Goal: Task Accomplishment & Management: Use online tool/utility

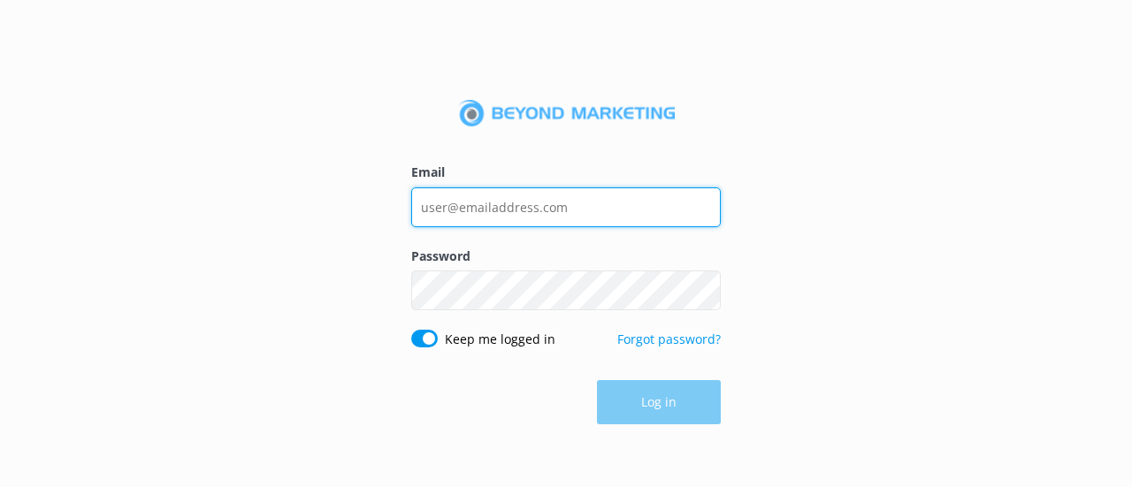
type input "[EMAIL_ADDRESS][DOMAIN_NAME]"
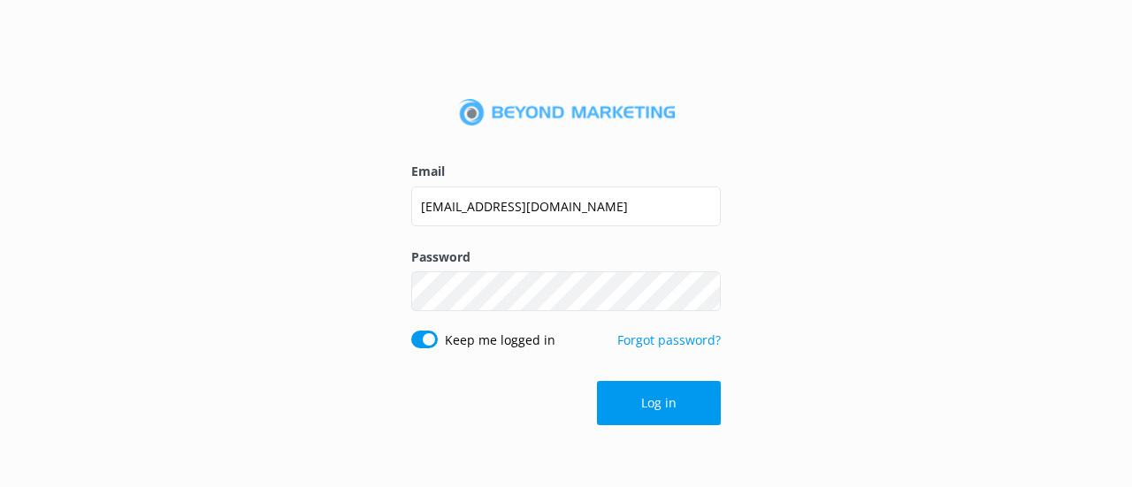
click at [663, 411] on div "Log in" at bounding box center [566, 403] width 310 height 44
click at [663, 411] on button "Log in" at bounding box center [659, 403] width 124 height 44
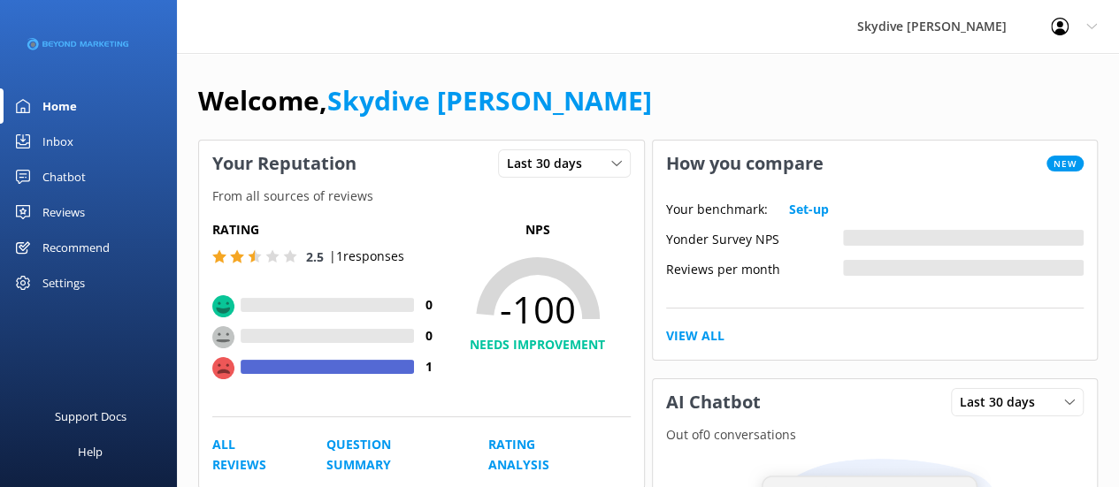
click at [76, 207] on div "Reviews" at bounding box center [63, 212] width 42 height 35
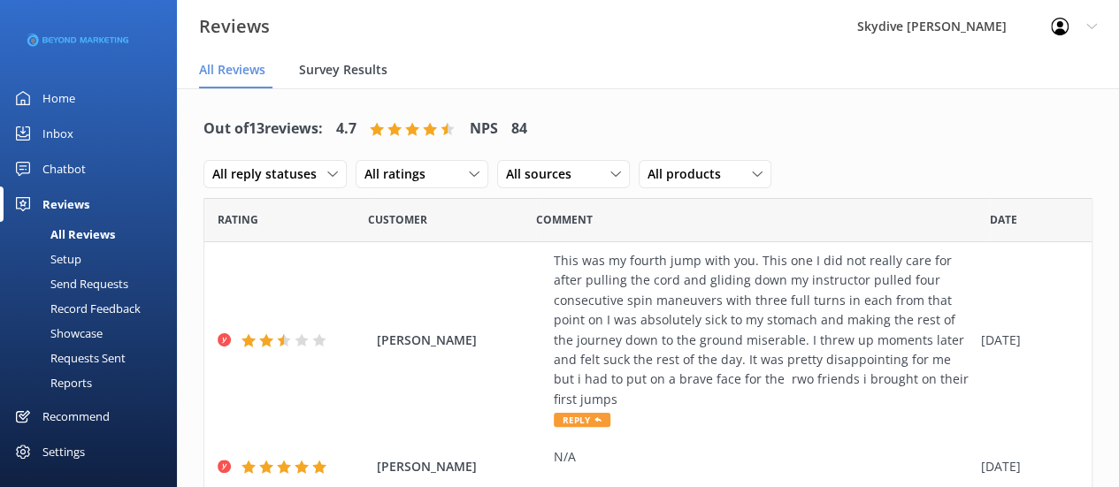
click at [303, 77] on span "Survey Results" at bounding box center [343, 70] width 88 height 18
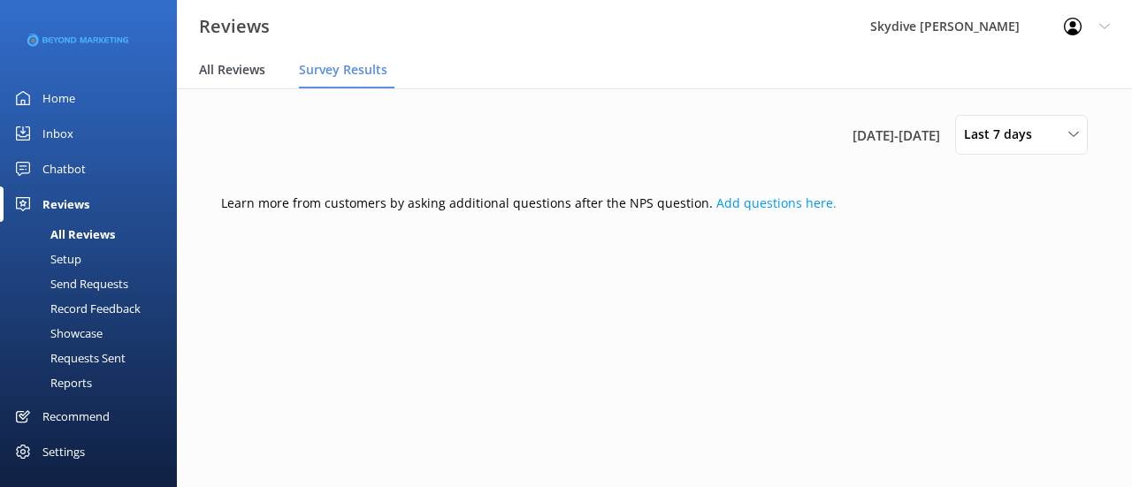
click at [264, 76] on span "All Reviews" at bounding box center [232, 70] width 66 height 18
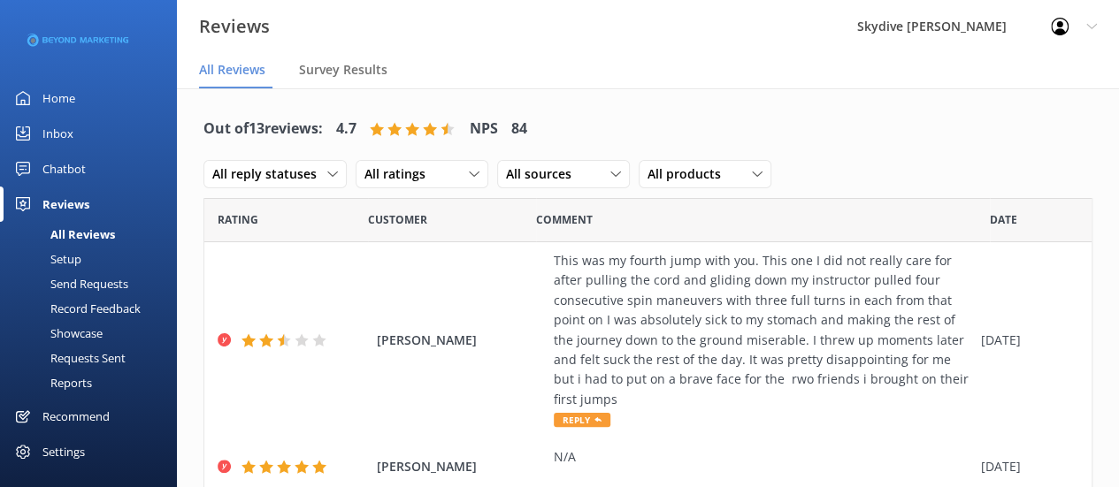
click at [106, 293] on div "Send Requests" at bounding box center [70, 284] width 118 height 25
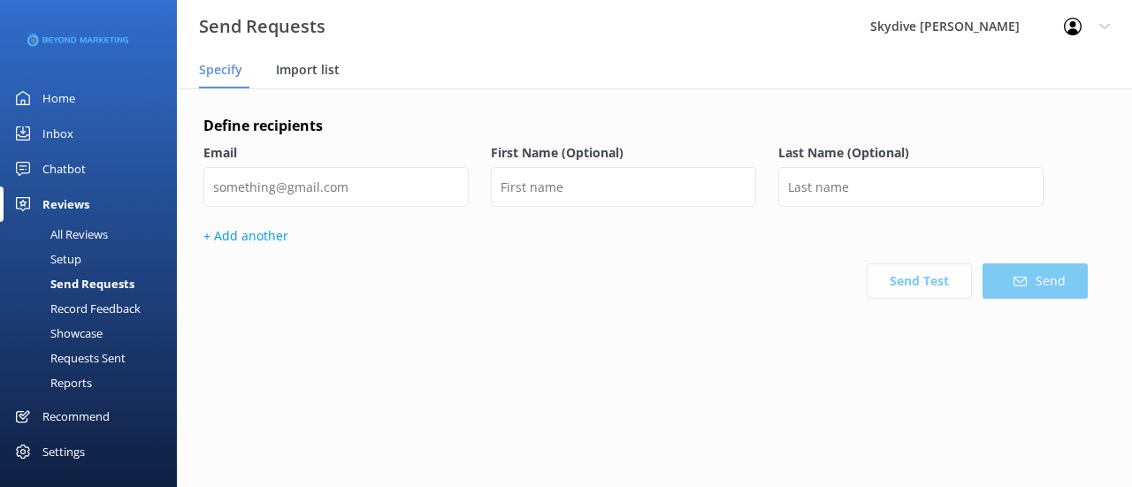
click at [308, 75] on span "Import list" at bounding box center [308, 70] width 64 height 18
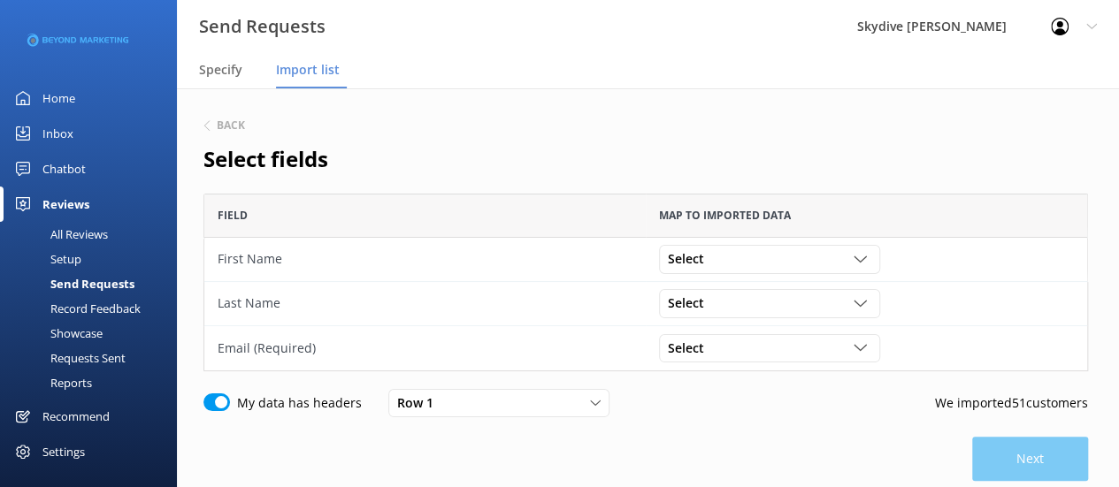
scroll to position [164, 870]
click at [856, 256] on icon "grid" at bounding box center [859, 259] width 13 height 13
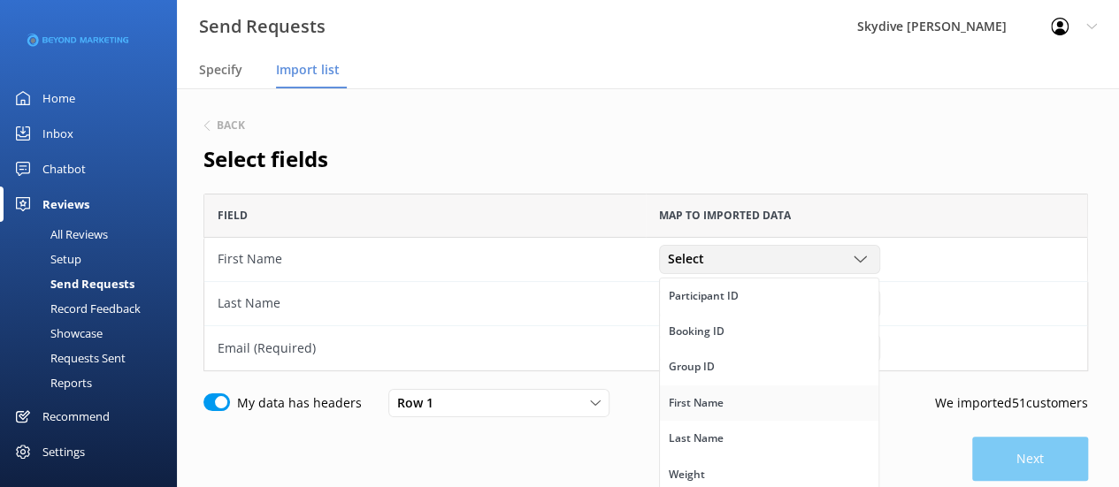
click at [766, 394] on link "First Name" at bounding box center [769, 403] width 218 height 35
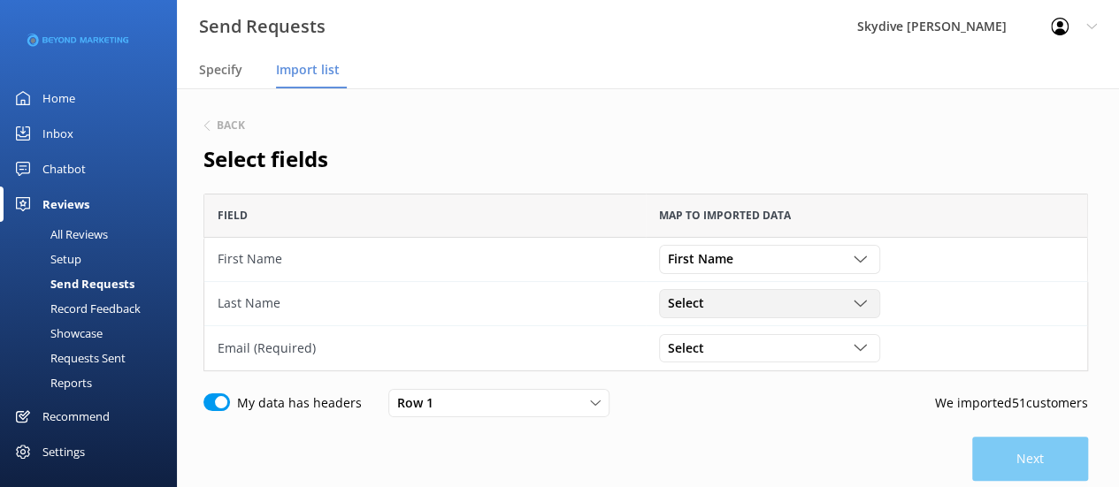
click at [853, 309] on div "Select" at bounding box center [769, 303] width 212 height 19
click at [773, 419] on link "Last Name" at bounding box center [769, 418] width 218 height 35
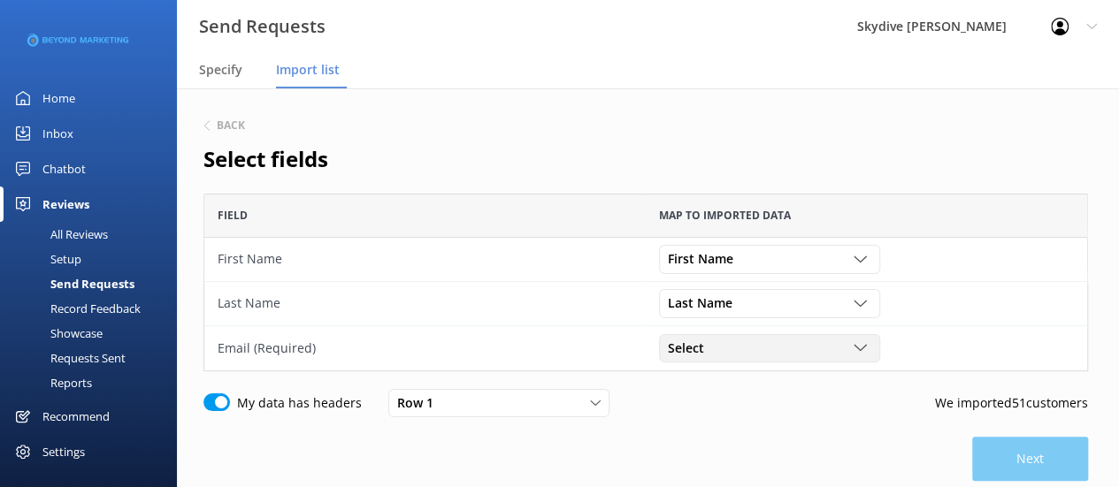
click at [870, 341] on div "grid" at bounding box center [862, 347] width 18 height 13
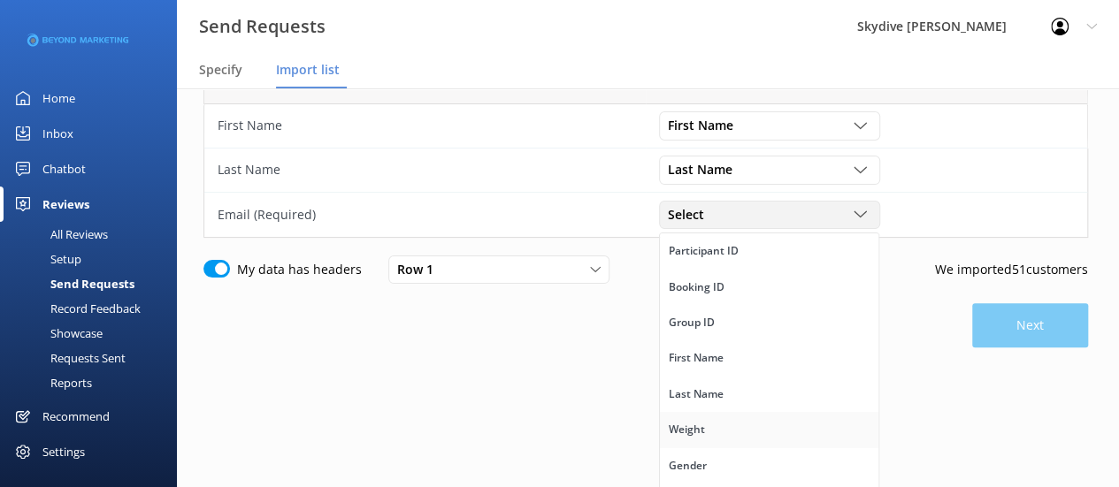
click at [788, 418] on link "Weight" at bounding box center [769, 429] width 218 height 35
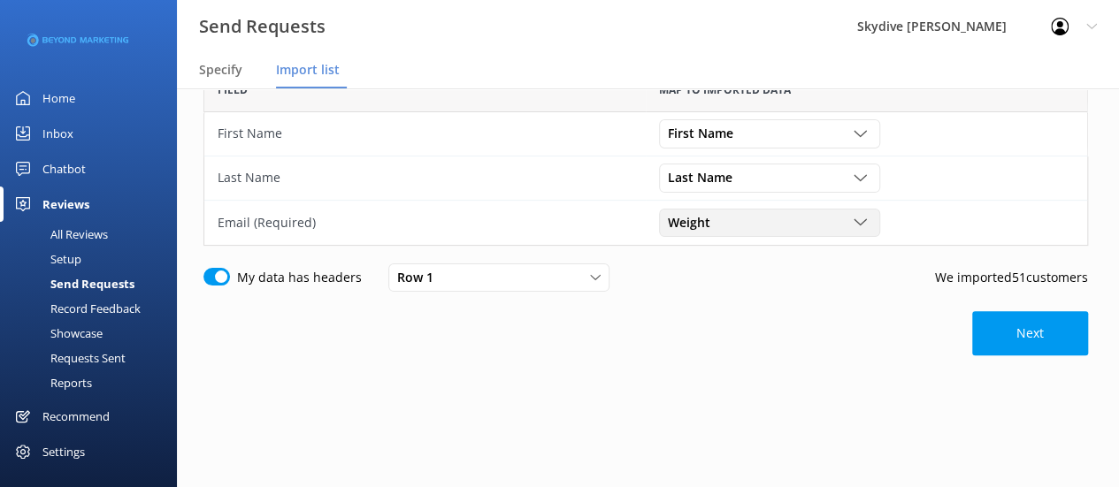
click at [856, 222] on icon "grid" at bounding box center [859, 222] width 13 height 13
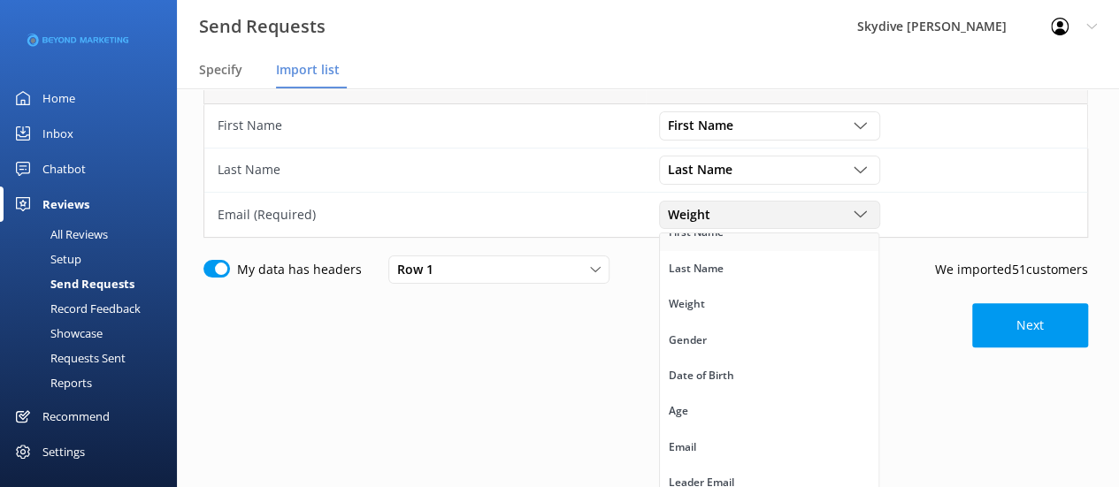
scroll to position [221, 0]
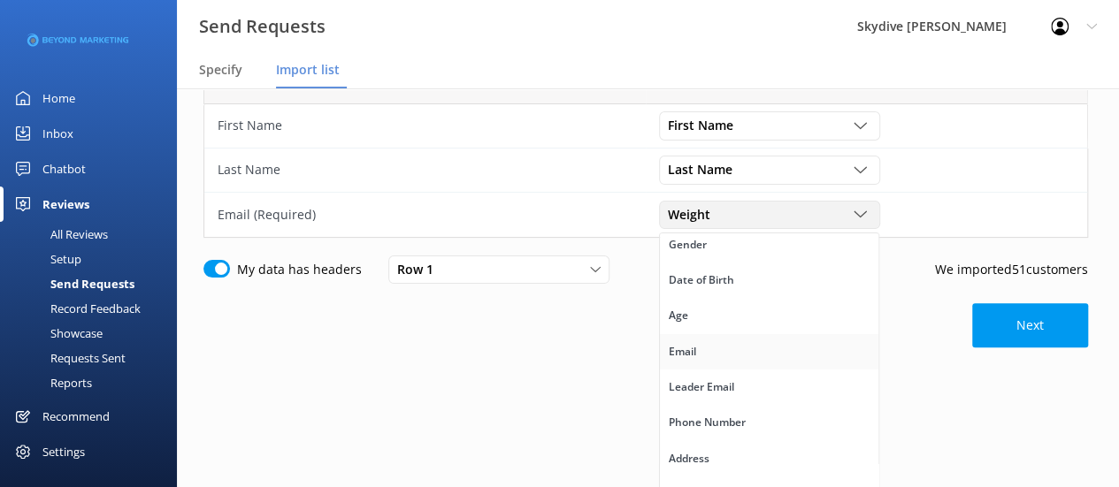
click at [725, 356] on link "Email" at bounding box center [769, 351] width 218 height 35
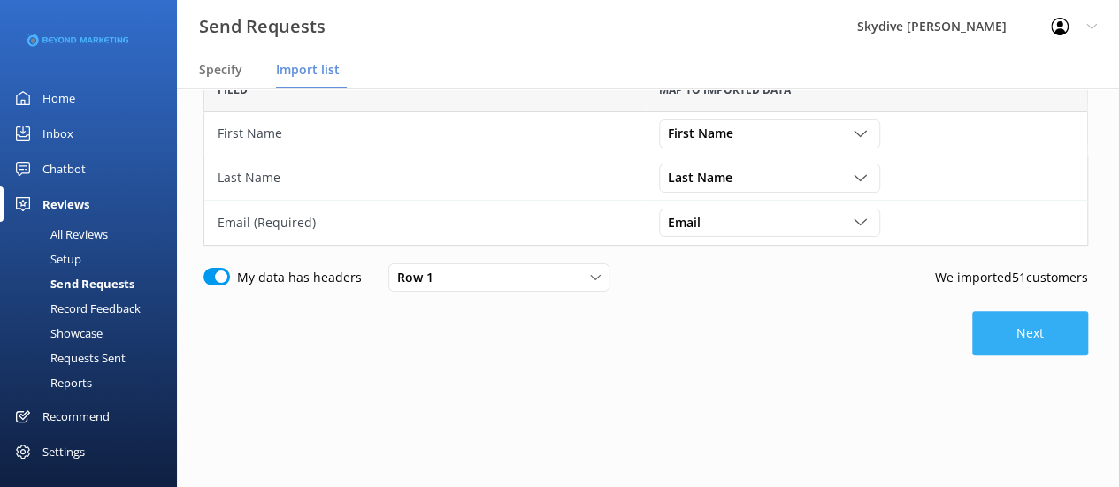
click at [1016, 336] on button "Next" at bounding box center [1030, 333] width 116 height 44
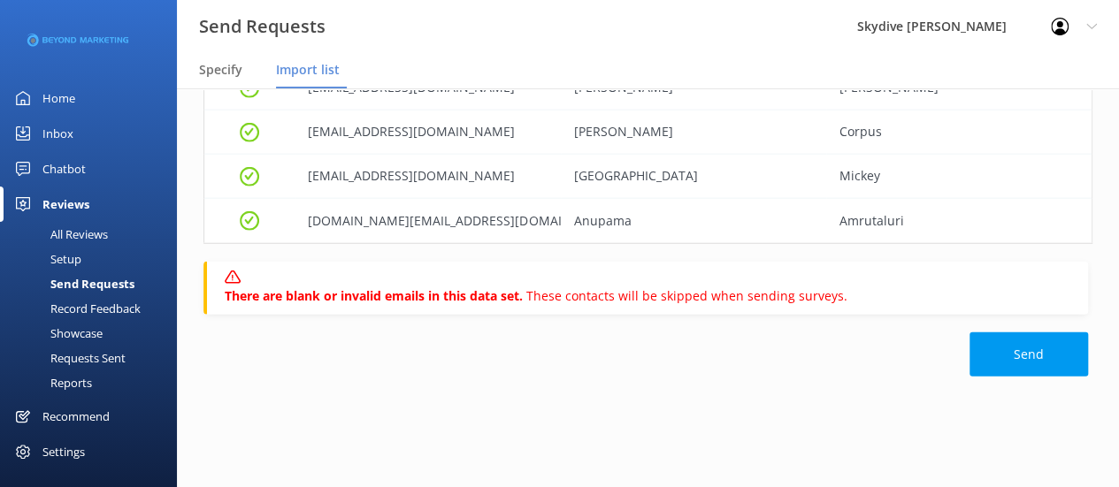
scroll to position [2204, 0]
click at [1041, 356] on button "Send" at bounding box center [1028, 356] width 119 height 44
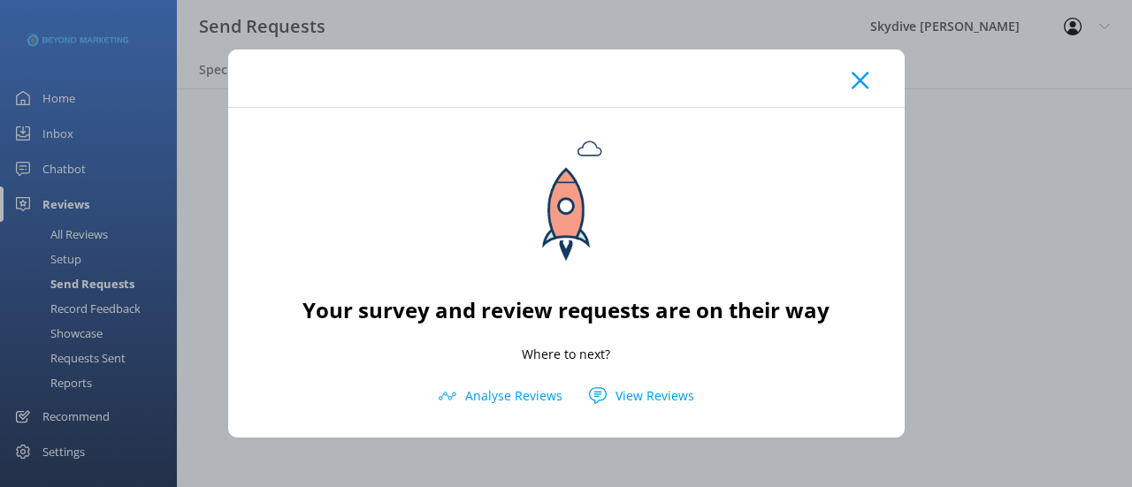
click at [861, 77] on icon at bounding box center [860, 81] width 17 height 18
